Goal: Information Seeking & Learning: Learn about a topic

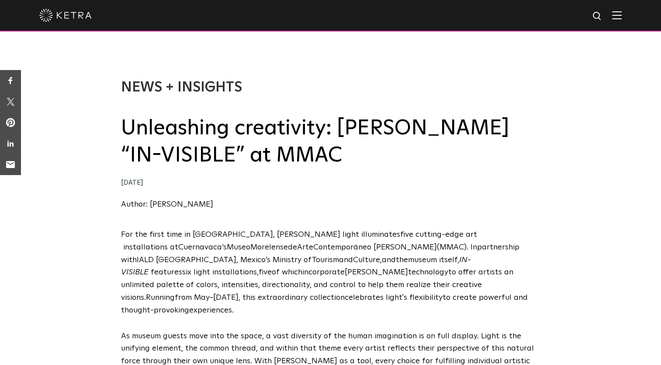
click at [305, 157] on h2 "Unleashing creativity: [PERSON_NAME] “IN-VISIBLE” at MMAC" at bounding box center [331, 142] width 420 height 55
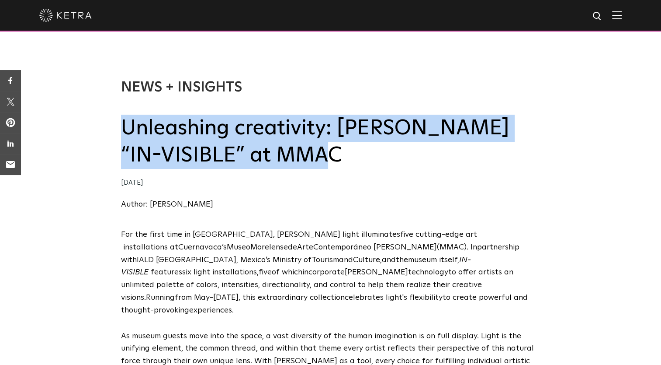
drag, startPoint x: 305, startPoint y: 157, endPoint x: 122, endPoint y: 129, distance: 184.5
click at [122, 129] on h2 "Unleashing creativity: [PERSON_NAME] “IN-VISIBLE” at MMAC" at bounding box center [331, 142] width 420 height 55
copy h2 "Unleashing creativity: [PERSON_NAME] “IN-VISIBLE” at MMAC"
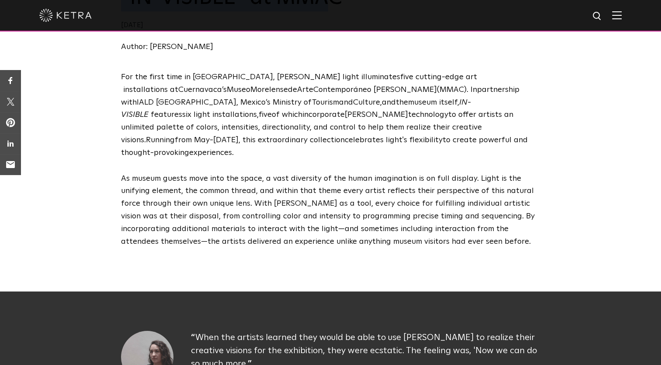
scroll to position [161, 0]
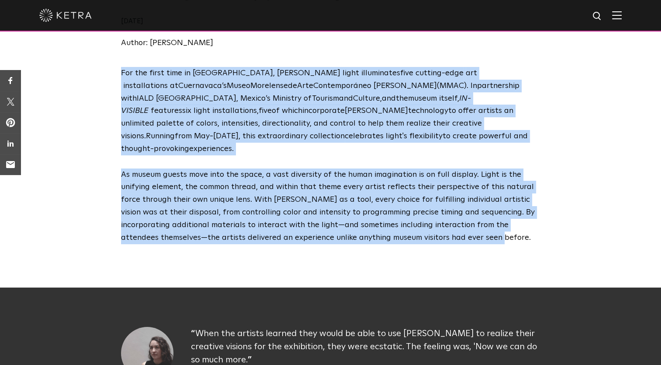
drag, startPoint x: 108, startPoint y: 72, endPoint x: 446, endPoint y: 229, distance: 372.2
click at [446, 229] on div "F or the first time in [GEOGRAPHIC_DATA] , [PERSON_NAME] light illuminates five…" at bounding box center [330, 162] width 661 height 190
copy span "L ip dol sitam cons ad Elitse , Doeiu tempo incididuntu labo etdolor-magn ali e…"
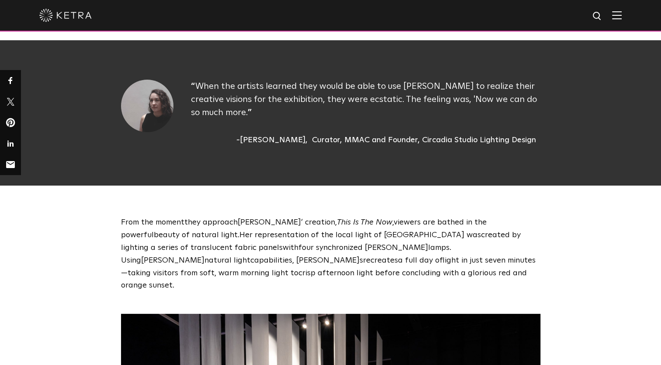
scroll to position [423, 0]
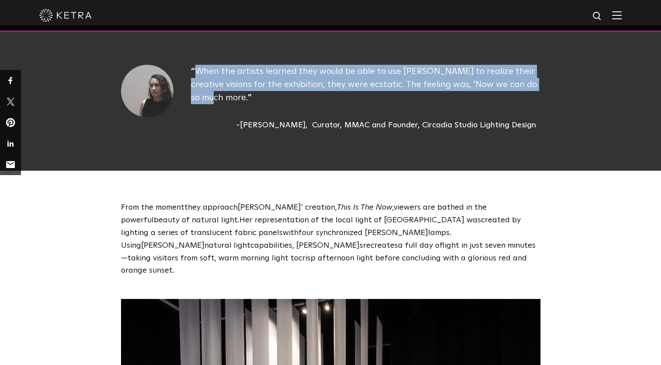
drag, startPoint x: 195, startPoint y: 59, endPoint x: 212, endPoint y: 85, distance: 31.3
click at [212, 85] on p "When the artists learned they would be able to use [PERSON_NAME] to realize the…" at bounding box center [366, 84] width 350 height 39
copy span "When the artists learned they would be able to use [PERSON_NAME] to realize the…"
drag, startPoint x: 226, startPoint y: 115, endPoint x: 309, endPoint y: 115, distance: 82.6
click at [308, 119] on div "[PERSON_NAME]" at bounding box center [271, 125] width 71 height 12
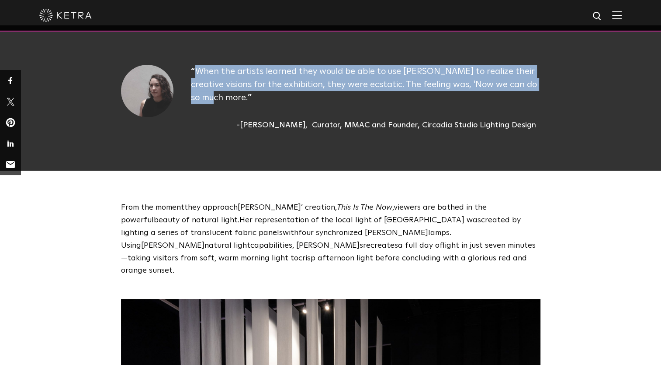
copy div "[PERSON_NAME]"
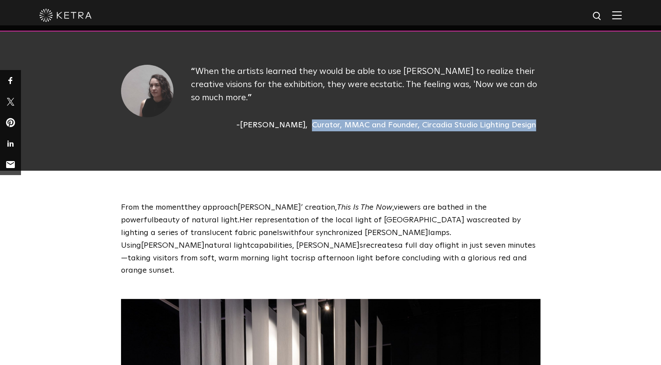
drag, startPoint x: 315, startPoint y: 112, endPoint x: 538, endPoint y: 116, distance: 222.5
click at [538, 119] on div "[PERSON_NAME] Curator, MMAC and Founder, Circadia Studio Lighting Design" at bounding box center [366, 125] width 350 height 12
copy div "Curator, MMAC and Founder, Circadia Studio Lighting Design"
drag, startPoint x: 111, startPoint y: 188, endPoint x: 261, endPoint y: 247, distance: 160.9
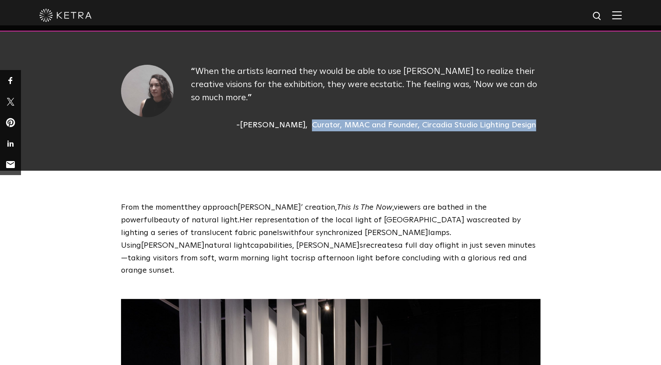
copy p "From the moment they approach [PERSON_NAME]’ creation, This Is The Now , viewer…"
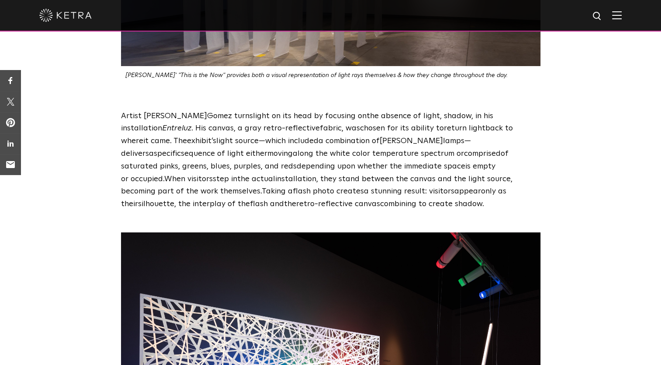
scroll to position [939, 0]
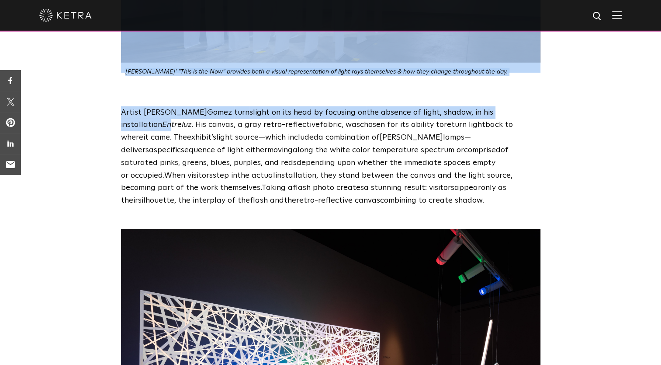
drag, startPoint x: 124, startPoint y: 45, endPoint x: 502, endPoint y: 53, distance: 378.6
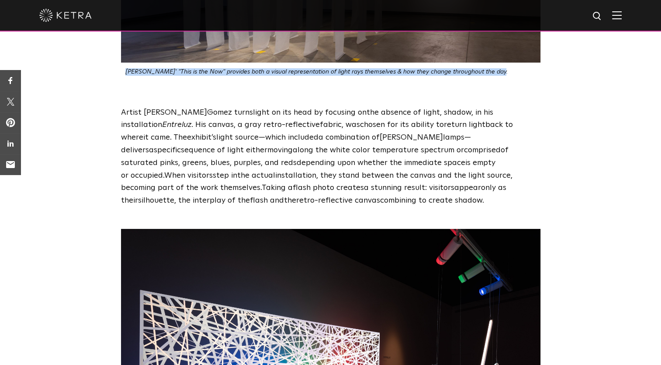
drag, startPoint x: 499, startPoint y: 48, endPoint x: 118, endPoint y: 48, distance: 380.7
copy em "[PERSON_NAME]' "This is the Now" provides both a visual representation of light…"
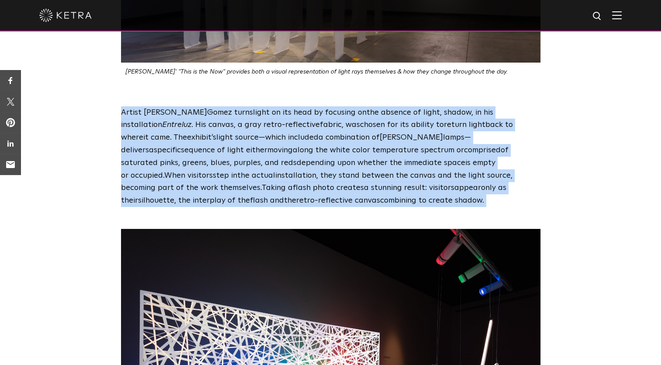
drag, startPoint x: 119, startPoint y: 90, endPoint x: 374, endPoint y: 174, distance: 268.6
click at [374, 174] on div "Artist [PERSON_NAME] ez turn s light on its head by focusing on the absence of …" at bounding box center [330, 156] width 437 height 101
copy p "Artist [PERSON_NAME] ez turn s light on its head by focusing on the absence of …"
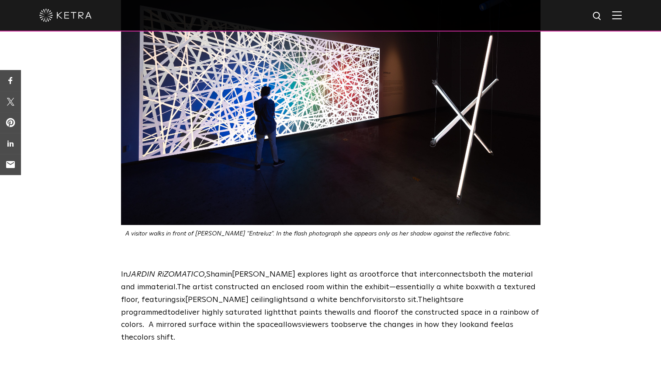
scroll to position [1208, 0]
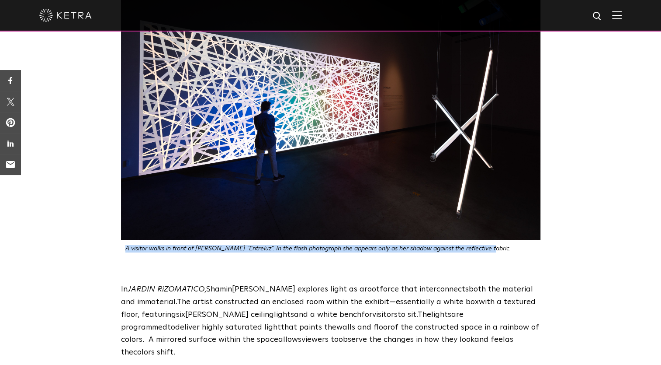
drag, startPoint x: 126, startPoint y: 221, endPoint x: 488, endPoint y: 226, distance: 361.5
click at [488, 245] on p "A visitor walks in front of [PERSON_NAME] "Entreluz". In the flash photograph s…" at bounding box center [332, 248] width 415 height 7
copy icon "A visitor walks in front of [PERSON_NAME] "Entreluz". In the flash photograph s…"
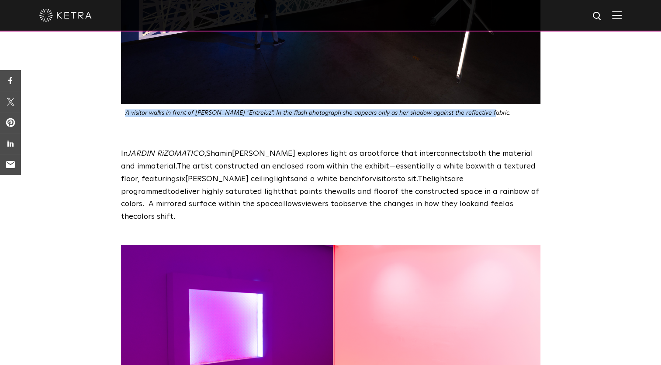
scroll to position [1351, 0]
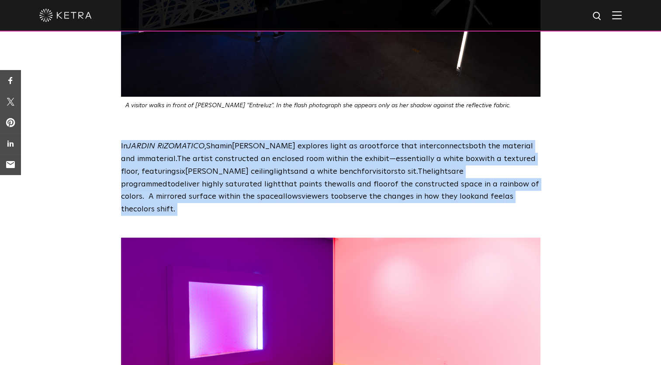
drag, startPoint x: 115, startPoint y: 120, endPoint x: 483, endPoint y: 173, distance: 371.9
click at [483, 173] on div "In JARDIN RiZOMATICO , Shamin [PERSON_NAME] explore s light as a root force tha…" at bounding box center [330, 178] width 437 height 76
copy p "In JARDIN RiZOMATICO , Shamin [PERSON_NAME] explore s light as a root force tha…"
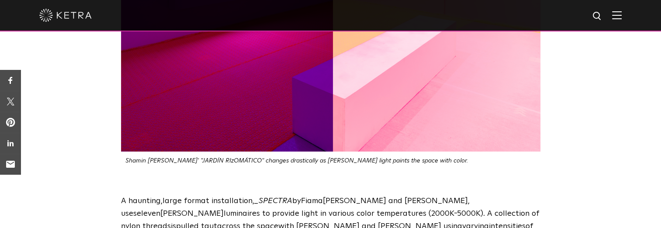
scroll to position [1735, 0]
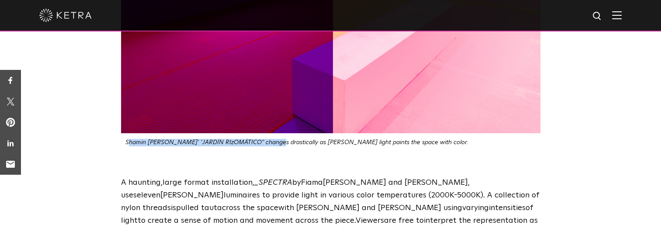
drag, startPoint x: 127, startPoint y: 106, endPoint x: 275, endPoint y: 102, distance: 148.2
click at [275, 139] on em "Shamin [PERSON_NAME]' " JARDÍN RIzOMÁTICO" changes drastically as [PERSON_NAME]…" at bounding box center [296, 142] width 343 height 6
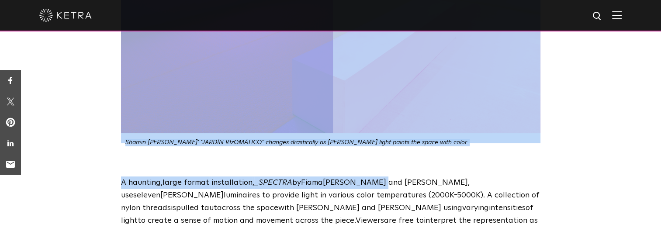
drag, startPoint x: 124, startPoint y: 103, endPoint x: 381, endPoint y: 109, distance: 256.7
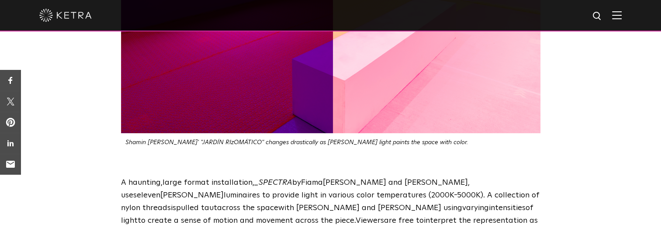
drag, startPoint x: 381, startPoint y: 109, endPoint x: 452, endPoint y: 132, distance: 75.1
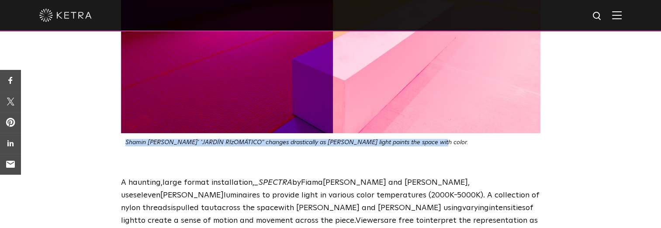
click at [425, 108] on div "Shamin [PERSON_NAME]' " JARDÍN RIzOMÁTICO" changes drastically as [PERSON_NAME]…" at bounding box center [331, 0] width 420 height 292
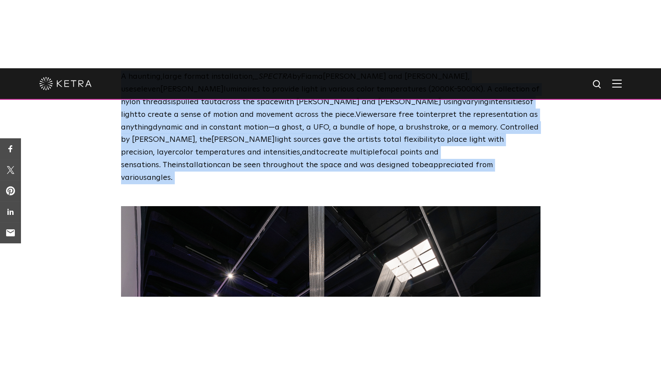
scroll to position [1946, 0]
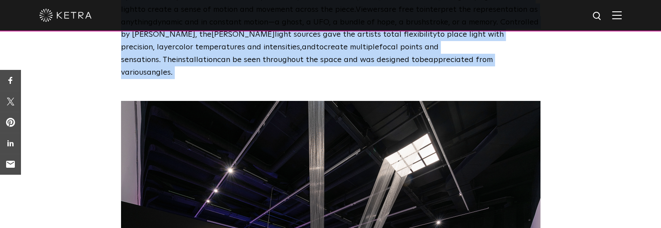
drag, startPoint x: 121, startPoint y: 147, endPoint x: 192, endPoint y: 39, distance: 129.6
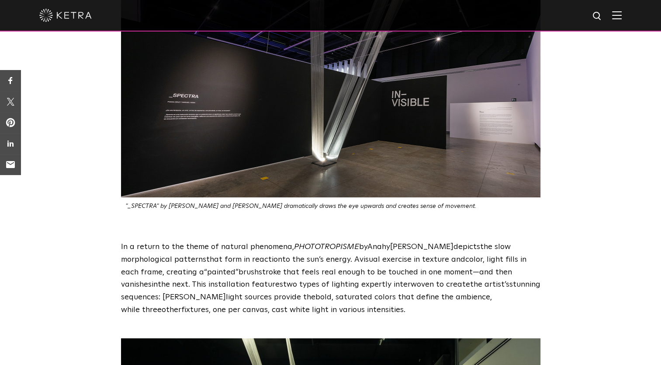
scroll to position [2156, 0]
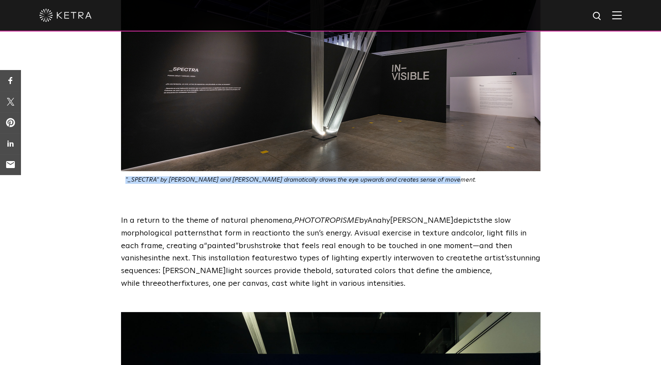
drag, startPoint x: 459, startPoint y: 130, endPoint x: 445, endPoint y: 132, distance: 13.2
click at [445, 132] on div ""_SPECTRA" by [PERSON_NAME] and [PERSON_NAME] dramatically draws the eye upward…" at bounding box center [331, 37] width 420 height 292
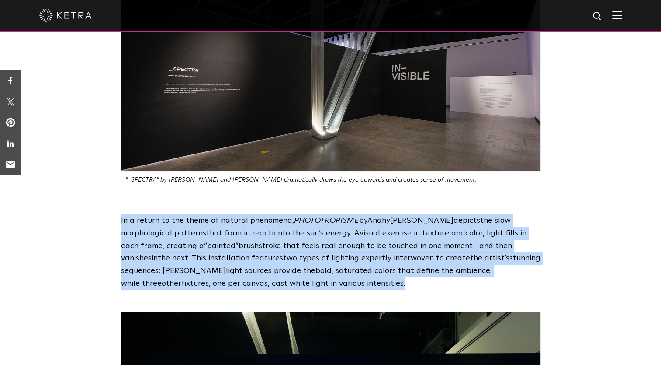
drag, startPoint x: 116, startPoint y: 172, endPoint x: 351, endPoint y: 233, distance: 242.6
click at [351, 233] on div "In a return to the theme of natural phenomena, PHOTOTROPISME by [PERSON_NAME] d…" at bounding box center [330, 252] width 437 height 76
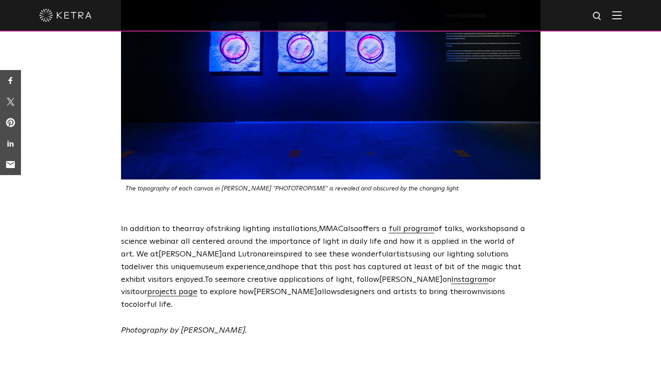
scroll to position [2594, 0]
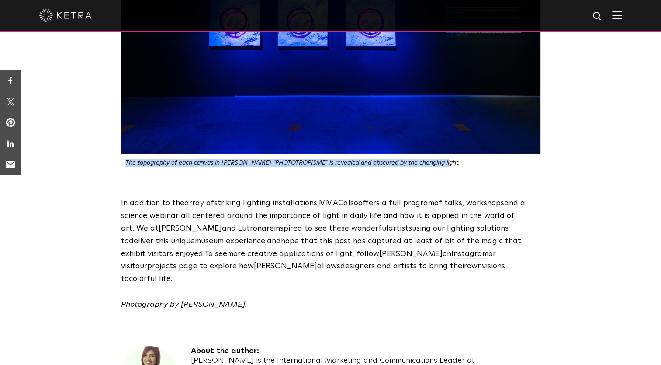
drag, startPoint x: 126, startPoint y: 114, endPoint x: 439, endPoint y: 115, distance: 312.5
click at [439, 159] on p "The topography of each canvas in [PERSON_NAME] "PHOTOTROPISME" is revealed and …" at bounding box center [332, 162] width 415 height 7
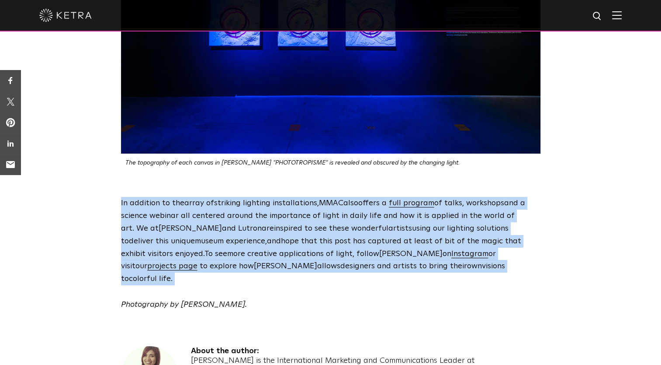
drag, startPoint x: 121, startPoint y: 155, endPoint x: 417, endPoint y: 215, distance: 301.9
click at [417, 215] on p "In addition to th e array of striking lighting installations, MMAC also offers …" at bounding box center [331, 241] width 420 height 88
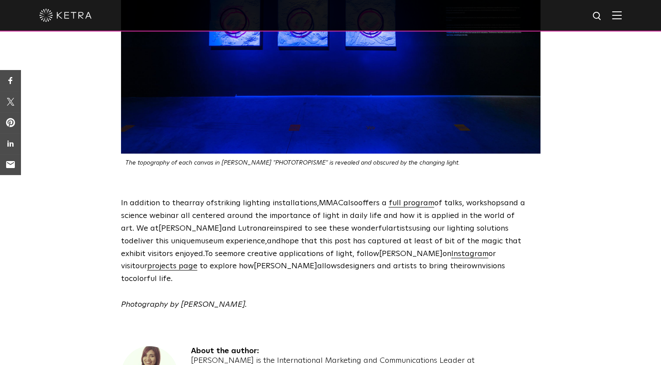
drag, startPoint x: 122, startPoint y: 244, endPoint x: 249, endPoint y: 248, distance: 126.4
click at [249, 298] on p "Photography by [PERSON_NAME]." at bounding box center [331, 304] width 420 height 13
drag, startPoint x: 191, startPoint y: 302, endPoint x: 432, endPoint y: 302, distance: 241.3
click at [432, 356] on div "[PERSON_NAME] is the International Marketing and Communications Leader at [GEOG…" at bounding box center [366, 365] width 350 height 19
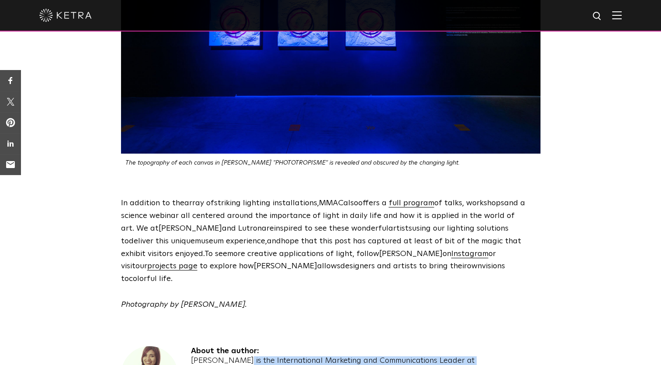
click at [434, 356] on div "[PERSON_NAME] is the International Marketing and Communications Leader at [GEOG…" at bounding box center [366, 365] width 350 height 19
drag, startPoint x: 434, startPoint y: 301, endPoint x: 493, endPoint y: 299, distance: 59.1
drag, startPoint x: 214, startPoint y: 302, endPoint x: 245, endPoint y: 302, distance: 31.0
click at [245, 356] on div "[PERSON_NAME] is the International Marketing and Communications Leader at [GEOG…" at bounding box center [366, 365] width 350 height 19
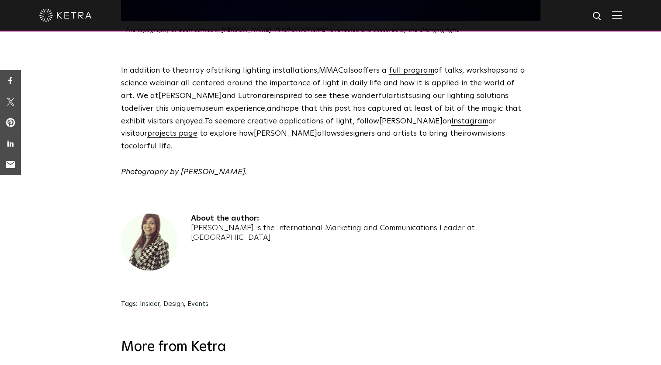
scroll to position [0, 0]
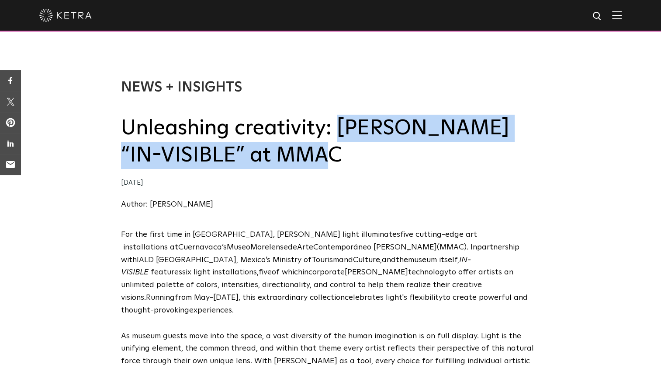
drag, startPoint x: 337, startPoint y: 129, endPoint x: 347, endPoint y: 163, distance: 36.2
click at [347, 163] on h2 "Unleashing creativity: [PERSON_NAME] “IN-VISIBLE” at MMAC" at bounding box center [331, 142] width 420 height 55
click at [336, 160] on h2 "Unleashing creativity: [PERSON_NAME] “IN-VISIBLE” at MMAC" at bounding box center [331, 142] width 420 height 55
drag, startPoint x: 337, startPoint y: 130, endPoint x: 319, endPoint y: 160, distance: 35.5
click at [319, 160] on h2 "Unleashing creativity: [PERSON_NAME] “IN-VISIBLE” at MMAC" at bounding box center [331, 142] width 420 height 55
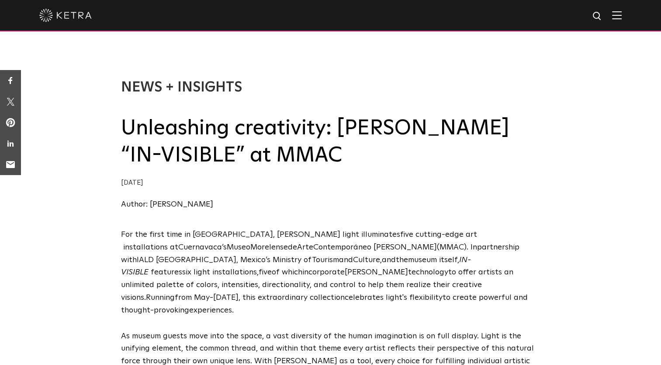
click at [465, 210] on div "Author: [PERSON_NAME]" at bounding box center [331, 204] width 420 height 13
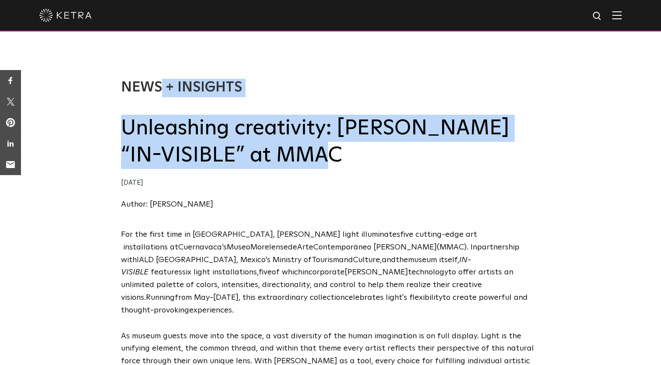
drag, startPoint x: 118, startPoint y: 131, endPoint x: 331, endPoint y: 153, distance: 214.0
click at [331, 153] on div "News + Insights Unleashing creativity: [PERSON_NAME] “IN-VISIBLE” at MMAC [DATE…" at bounding box center [330, 136] width 661 height 184
click at [331, 153] on h2 "Unleashing creativity: [PERSON_NAME] “IN-VISIBLE” at MMAC" at bounding box center [331, 142] width 420 height 55
drag, startPoint x: 331, startPoint y: 153, endPoint x: 330, endPoint y: 166, distance: 12.7
click at [330, 166] on h2 "Unleashing creativity: [PERSON_NAME] “IN-VISIBLE” at MMAC" at bounding box center [331, 142] width 420 height 55
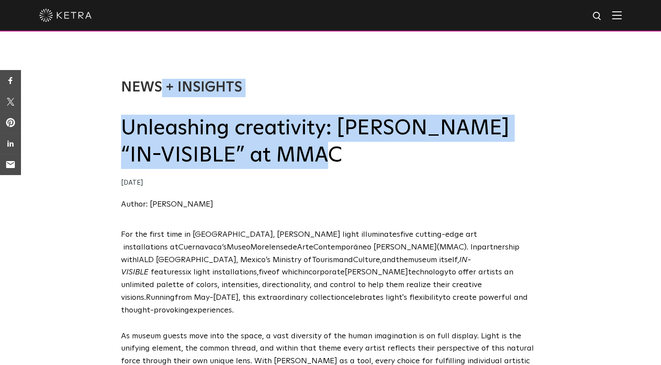
click at [330, 166] on h2 "Unleashing creativity: [PERSON_NAME] “IN-VISIBLE” at MMAC" at bounding box center [331, 142] width 420 height 55
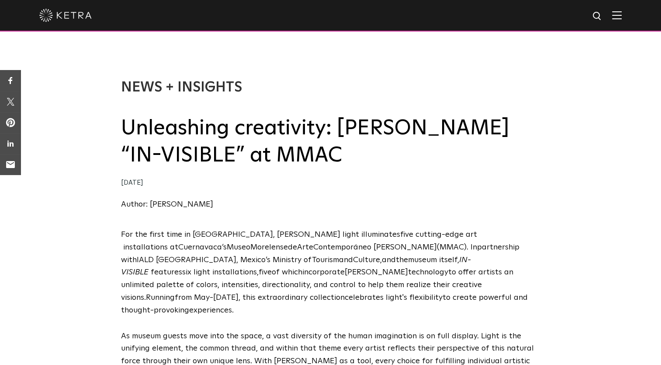
click at [315, 202] on div "Author: [PERSON_NAME]" at bounding box center [331, 204] width 420 height 13
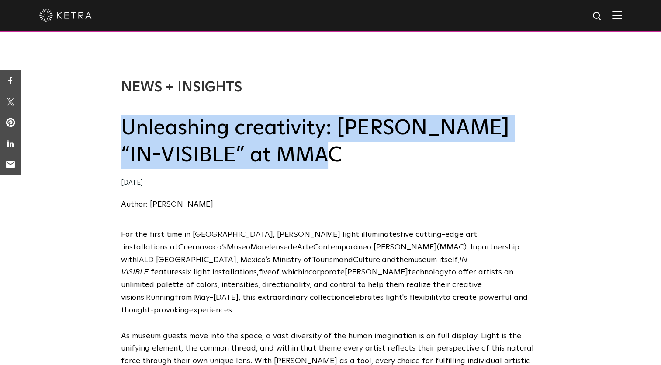
drag, startPoint x: 310, startPoint y: 156, endPoint x: 125, endPoint y: 126, distance: 188.2
click at [125, 126] on h2 "Unleashing creativity: [PERSON_NAME] “IN-VISIBLE” at MMAC" at bounding box center [331, 142] width 420 height 55
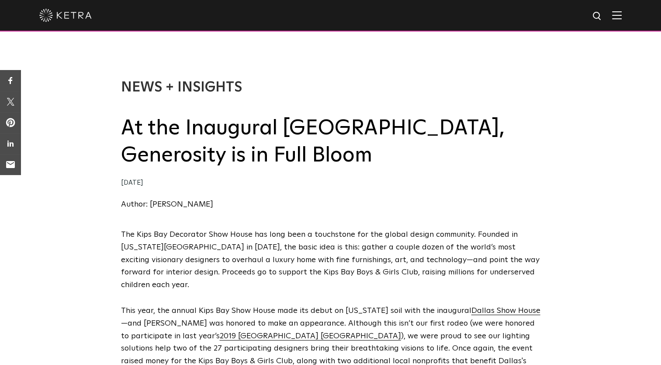
click at [338, 191] on div "News + Insights At the Inaugural Dallas Kips Bay Show House, Generosity is in F…" at bounding box center [331, 145] width 420 height 132
